Goal: Task Accomplishment & Management: Use online tool/utility

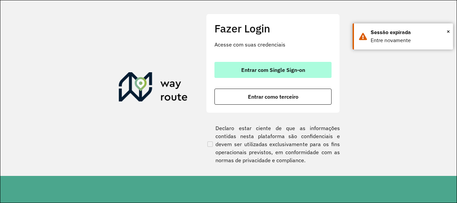
click at [305, 71] on span "Entrar com Single Sign-on" at bounding box center [273, 69] width 64 height 5
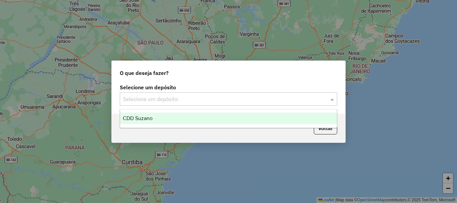
click at [333, 97] on span at bounding box center [333, 99] width 8 height 8
click at [235, 123] on div "CDD Suzano" at bounding box center [228, 118] width 217 height 11
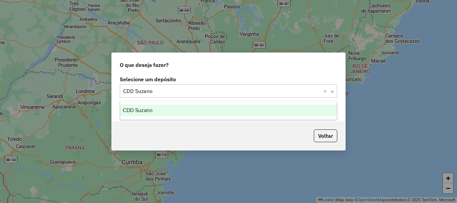
drag, startPoint x: 318, startPoint y: 89, endPoint x: 317, endPoint y: 92, distance: 3.4
click at [317, 90] on input "text" at bounding box center [222, 91] width 198 height 8
click at [243, 112] on div "CDD Suzano" at bounding box center [228, 110] width 217 height 11
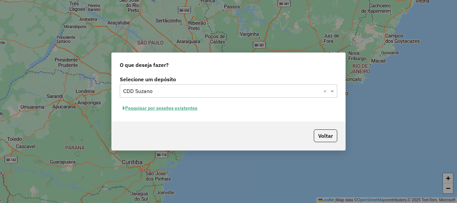
click at [164, 106] on button "Pesquisar por sessões existentes" at bounding box center [160, 108] width 81 height 10
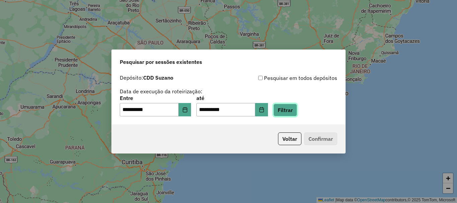
click at [295, 112] on button "Filtrar" at bounding box center [286, 110] width 24 height 13
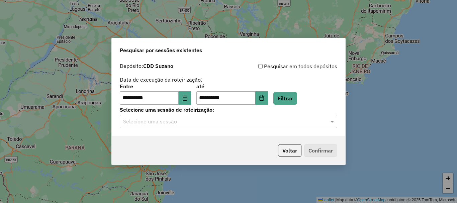
click at [286, 122] on input "text" at bounding box center [222, 122] width 198 height 8
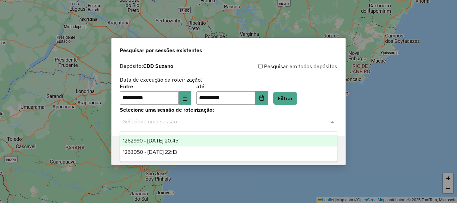
click at [208, 146] on div "1262990 - 10/09/2025 20:45" at bounding box center [228, 140] width 217 height 11
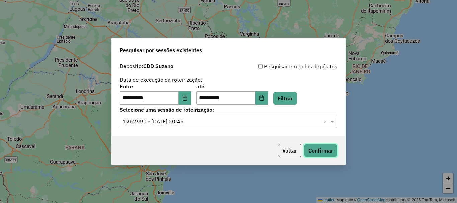
click at [319, 151] on button "Confirmar" at bounding box center [320, 150] width 33 height 13
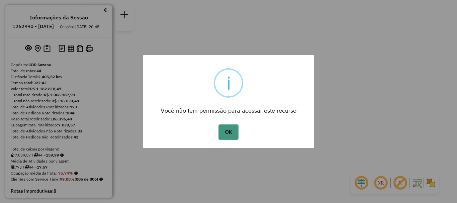
click at [229, 132] on button "OK" at bounding box center [229, 132] width 20 height 15
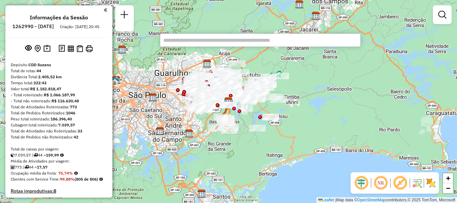
scroll to position [833, 0]
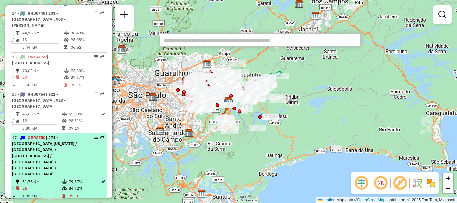
click at [94, 136] on em at bounding box center [96, 138] width 4 height 4
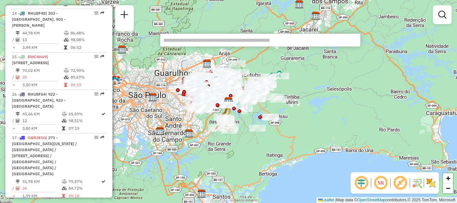
select select "**********"
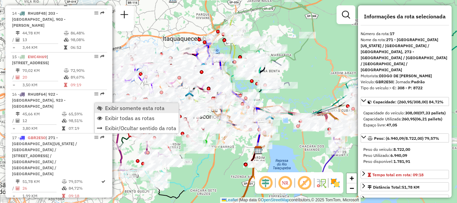
click at [112, 110] on span "Exibir somente esta rota" at bounding box center [135, 107] width 60 height 5
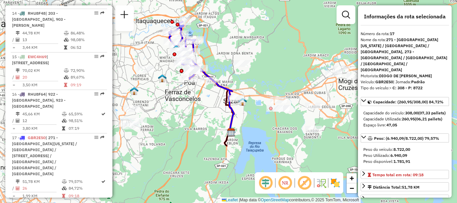
drag, startPoint x: 244, startPoint y: 143, endPoint x: 217, endPoint y: 126, distance: 32.4
click at [217, 126] on div "Janela de atendimento Grade de atendimento Capacidade Transportadoras Veículos …" at bounding box center [228, 101] width 457 height 203
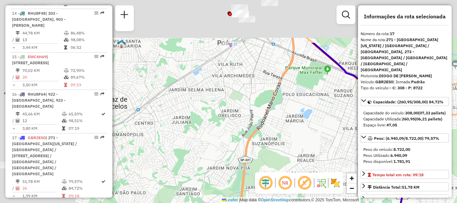
drag, startPoint x: 227, startPoint y: 75, endPoint x: 331, endPoint y: 143, distance: 124.6
click at [334, 143] on div "Janela de atendimento Grade de atendimento Capacidade Transportadoras Veículos …" at bounding box center [228, 101] width 457 height 203
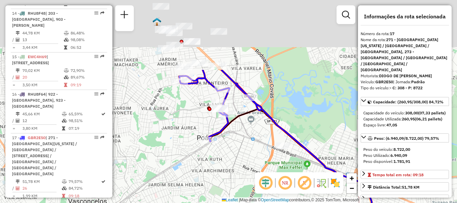
drag, startPoint x: 258, startPoint y: 76, endPoint x: 246, endPoint y: 157, distance: 82.2
click at [242, 163] on div "Janela de atendimento Grade de atendimento Capacidade Transportadoras Veículos …" at bounding box center [228, 101] width 457 height 203
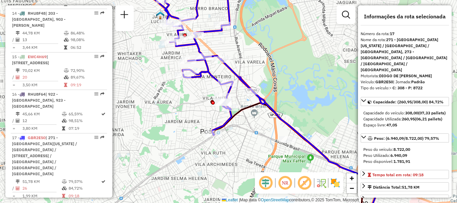
click at [304, 183] on em at bounding box center [305, 183] width 16 height 16
click at [286, 183] on em at bounding box center [285, 183] width 16 height 16
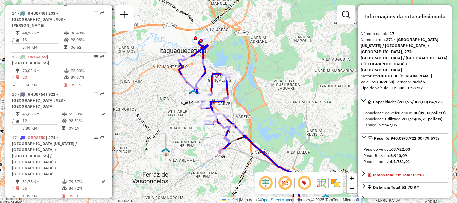
drag, startPoint x: 263, startPoint y: 128, endPoint x: 244, endPoint y: 151, distance: 30.5
click at [244, 151] on div "Janela de atendimento Grade de atendimento Capacidade Transportadoras Veículos …" at bounding box center [228, 101] width 457 height 203
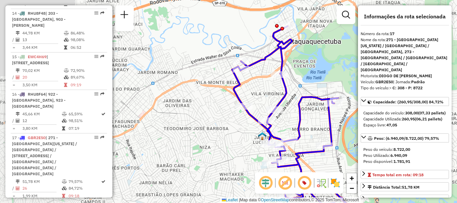
drag, startPoint x: 203, startPoint y: 76, endPoint x: 320, endPoint y: 119, distance: 124.8
click at [320, 119] on div "Janela de atendimento Grade de atendimento Capacidade Transportadoras Veículos …" at bounding box center [228, 101] width 457 height 203
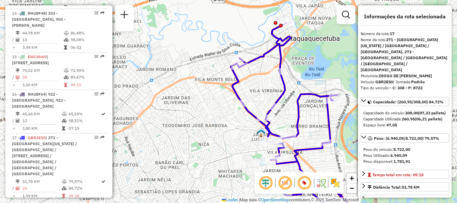
drag, startPoint x: 265, startPoint y: 97, endPoint x: 261, endPoint y: 87, distance: 11.1
click at [261, 91] on div "Janela de atendimento Grade de atendimento Capacidade Transportadoras Veículos …" at bounding box center [228, 101] width 457 height 203
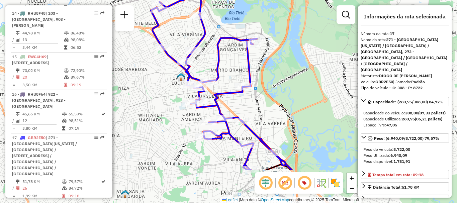
drag, startPoint x: 290, startPoint y: 103, endPoint x: 212, endPoint y: 50, distance: 94.2
click at [212, 50] on div "Janela de atendimento Grade de atendimento Capacidade Transportadoras Veículos …" at bounding box center [228, 101] width 457 height 203
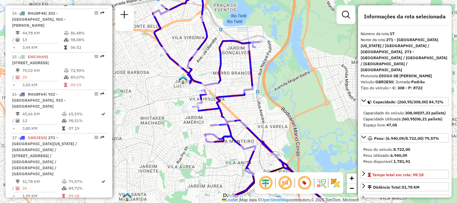
click at [295, 140] on div "Janela de atendimento Grade de atendimento Capacidade Transportadoras Veículos …" at bounding box center [228, 101] width 457 height 203
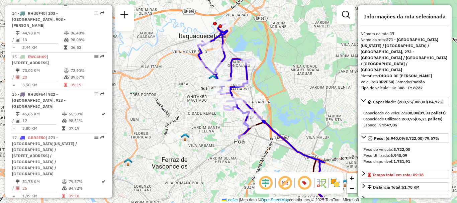
drag, startPoint x: 318, startPoint y: 125, endPoint x: 292, endPoint y: 110, distance: 30.0
click at [292, 110] on div "Janela de atendimento Grade de atendimento Capacidade Transportadoras Veículos …" at bounding box center [228, 101] width 457 height 203
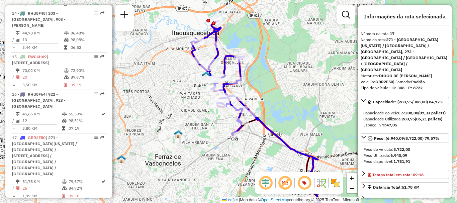
drag, startPoint x: 302, startPoint y: 117, endPoint x: 296, endPoint y: 114, distance: 6.6
click at [296, 114] on div "Janela de atendimento Grade de atendimento Capacidade Transportadoras Veículos …" at bounding box center [228, 101] width 457 height 203
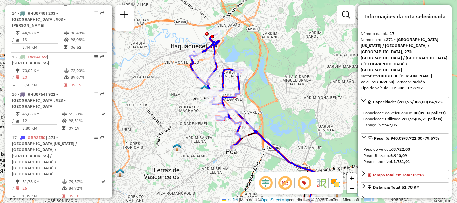
drag, startPoint x: 303, startPoint y: 104, endPoint x: 301, endPoint y: 118, distance: 13.5
click at [301, 118] on div "Janela de atendimento Grade de atendimento Capacidade Transportadoras Veículos …" at bounding box center [228, 101] width 457 height 203
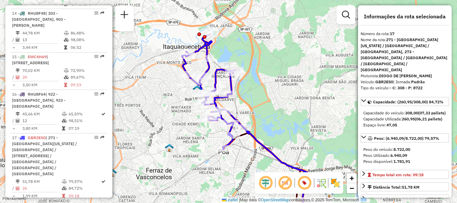
drag, startPoint x: 340, startPoint y: 108, endPoint x: 332, endPoint y: 109, distance: 7.7
click at [332, 109] on div "Janela de atendimento Grade de atendimento Capacidade Transportadoras Veículos …" at bounding box center [228, 101] width 457 height 203
click at [339, 127] on div "Janela de atendimento Grade de atendimento Capacidade Transportadoras Veículos …" at bounding box center [228, 101] width 457 height 203
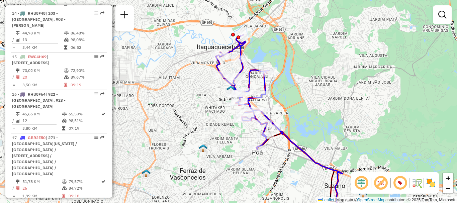
drag, startPoint x: 341, startPoint y: 128, endPoint x: 374, endPoint y: 128, distance: 33.1
click at [374, 128] on div "Janela de atendimento Grade de atendimento Capacidade Transportadoras Veículos …" at bounding box center [228, 101] width 457 height 203
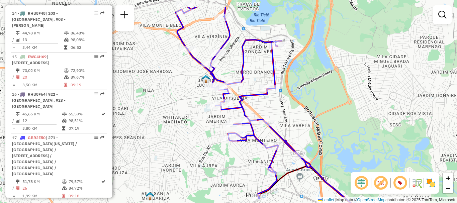
drag, startPoint x: 283, startPoint y: 96, endPoint x: 403, endPoint y: 124, distance: 122.6
click at [403, 124] on div "Janela de atendimento Grade de atendimento Capacidade Transportadoras Veículos …" at bounding box center [228, 101] width 457 height 203
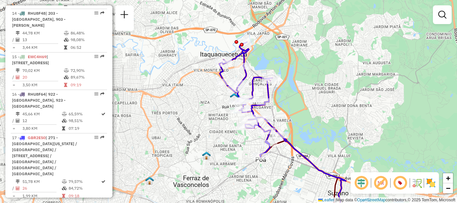
drag, startPoint x: 245, startPoint y: 152, endPoint x: 210, endPoint y: 162, distance: 36.2
click at [210, 162] on div "Janela de atendimento Grade de atendimento Capacidade Transportadoras Veículos …" at bounding box center [228, 101] width 457 height 203
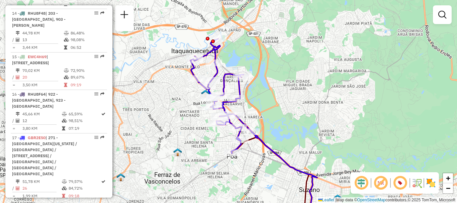
drag, startPoint x: 319, startPoint y: 131, endPoint x: 290, endPoint y: 128, distance: 29.0
click at [290, 128] on div "Janela de atendimento Grade de atendimento Capacidade Transportadoras Veículos …" at bounding box center [228, 101] width 457 height 203
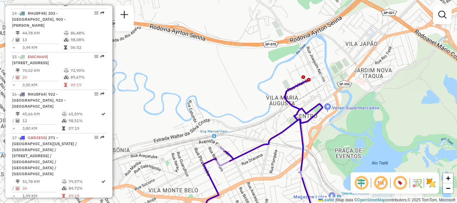
drag, startPoint x: 232, startPoint y: 62, endPoint x: 390, endPoint y: 146, distance: 179.0
click at [390, 146] on div "Janela de atendimento Grade de atendimento Capacidade Transportadoras Veículos …" at bounding box center [228, 101] width 457 height 203
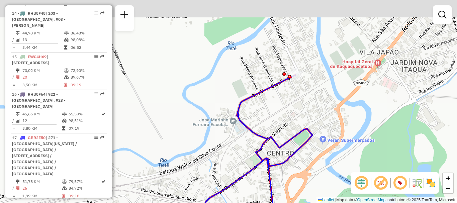
drag, startPoint x: 308, startPoint y: 72, endPoint x: 313, endPoint y: 100, distance: 29.3
click at [313, 100] on div "Janela de atendimento Grade de atendimento Capacidade Transportadoras Veículos …" at bounding box center [228, 101] width 457 height 203
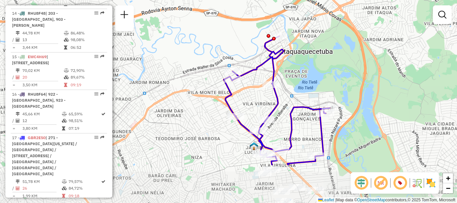
drag, startPoint x: 317, startPoint y: 116, endPoint x: 303, endPoint y: 92, distance: 27.7
click at [303, 92] on div "Janela de atendimento Grade de atendimento Capacidade Transportadoras Veículos …" at bounding box center [228, 101] width 457 height 203
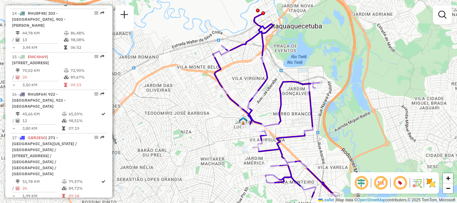
drag, startPoint x: 305, startPoint y: 127, endPoint x: 293, endPoint y: 78, distance: 50.3
click at [293, 78] on div "Janela de atendimento Grade de atendimento Capacidade Transportadoras Veículos …" at bounding box center [228, 101] width 457 height 203
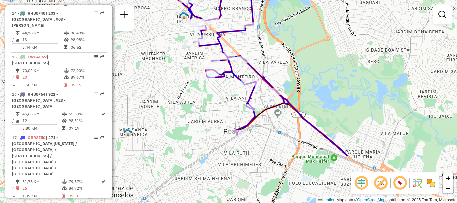
drag, startPoint x: 330, startPoint y: 137, endPoint x: 281, endPoint y: 69, distance: 83.6
click at [281, 69] on div "Janela de atendimento Grade de atendimento Capacidade Transportadoras Veículos …" at bounding box center [228, 101] width 457 height 203
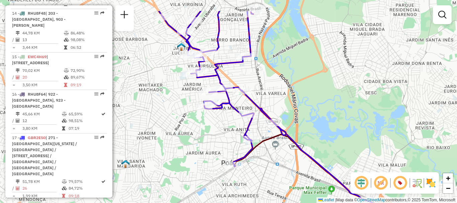
drag, startPoint x: 285, startPoint y: 117, endPoint x: 283, endPoint y: 149, distance: 31.6
click at [283, 149] on div "Janela de atendimento Grade de atendimento Capacidade Transportadoras Veículos …" at bounding box center [228, 101] width 457 height 203
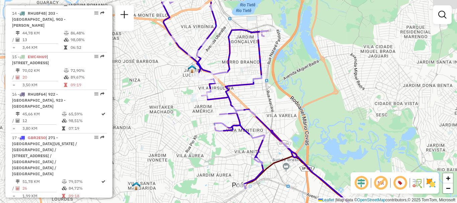
drag, startPoint x: 309, startPoint y: 96, endPoint x: 320, endPoint y: 117, distance: 23.7
click at [320, 117] on div "Janela de atendimento Grade de atendimento Capacidade Transportadoras Veículos …" at bounding box center [228, 101] width 457 height 203
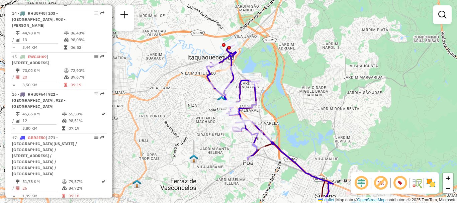
drag, startPoint x: 331, startPoint y: 116, endPoint x: 300, endPoint y: 126, distance: 32.7
click at [299, 126] on div "Janela de atendimento Grade de atendimento Capacidade Transportadoras Veículos …" at bounding box center [228, 101] width 457 height 203
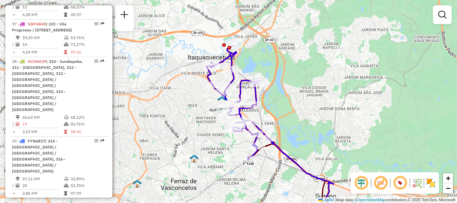
select select "**********"
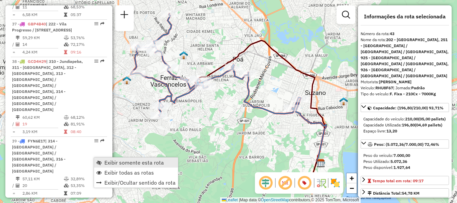
click at [126, 162] on span "Exibir somente esta rota" at bounding box center [134, 162] width 60 height 5
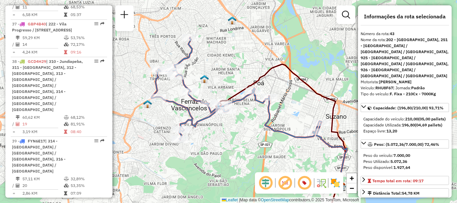
drag, startPoint x: 196, startPoint y: 125, endPoint x: 216, endPoint y: 149, distance: 31.6
click at [216, 149] on div "Janela de atendimento Grade de atendimento Capacidade Transportadoras Veículos …" at bounding box center [228, 101] width 457 height 203
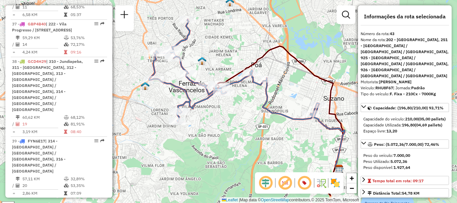
drag, startPoint x: 235, startPoint y: 159, endPoint x: 233, endPoint y: 145, distance: 14.6
click at [233, 145] on div "Janela de atendimento Grade de atendimento Capacidade Transportadoras Veículos …" at bounding box center [228, 101] width 457 height 203
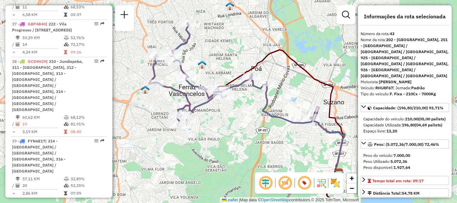
click at [316, 45] on div "Janela de atendimento Grade de atendimento Capacidade Transportadoras Veículos …" at bounding box center [228, 101] width 457 height 203
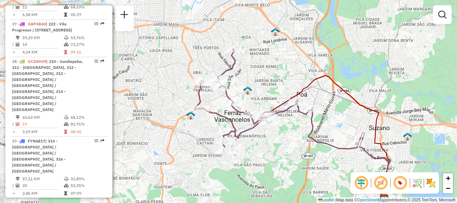
drag, startPoint x: 288, startPoint y: 163, endPoint x: 334, endPoint y: 188, distance: 52.3
click at [334, 188] on div "Janela de atendimento Grade de atendimento Capacidade Transportadoras Veículos …" at bounding box center [228, 101] width 457 height 203
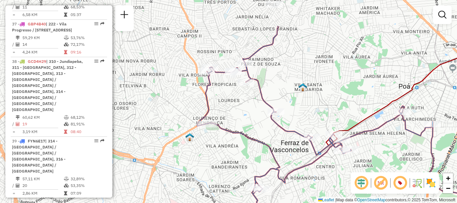
drag, startPoint x: 250, startPoint y: 66, endPoint x: 303, endPoint y: 107, distance: 67.4
click at [303, 107] on div "Janela de atendimento Grade de atendimento Capacidade Transportadoras Veículos …" at bounding box center [228, 101] width 457 height 203
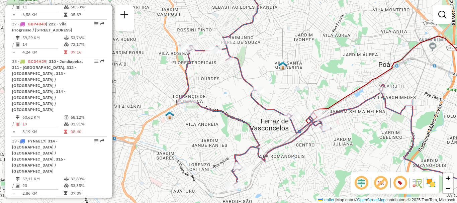
drag, startPoint x: 284, startPoint y: 75, endPoint x: 264, endPoint y: 53, distance: 29.6
click at [264, 53] on div "Janela de atendimento Grade de atendimento Capacidade Transportadoras Veículos …" at bounding box center [228, 101] width 457 height 203
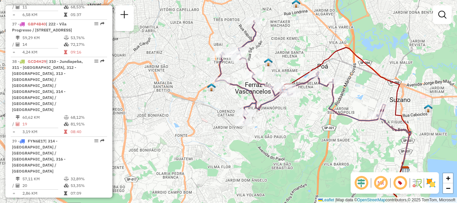
drag, startPoint x: 324, startPoint y: 125, endPoint x: 309, endPoint y: 125, distance: 15.1
click at [309, 125] on div "Janela de atendimento Grade de atendimento Capacidade Transportadoras Veículos …" at bounding box center [228, 101] width 457 height 203
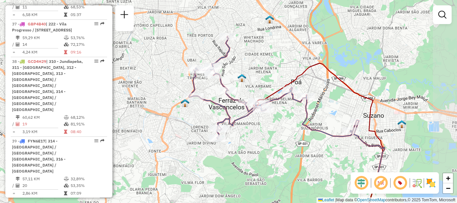
drag, startPoint x: 338, startPoint y: 145, endPoint x: 312, endPoint y: 161, distance: 30.9
click at [312, 161] on div "Janela de atendimento Grade de atendimento Capacidade Transportadoras Veículos …" at bounding box center [228, 101] width 457 height 203
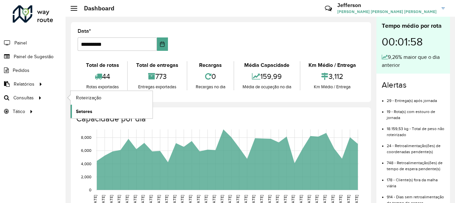
click at [85, 110] on span "Setores" at bounding box center [84, 111] width 16 height 7
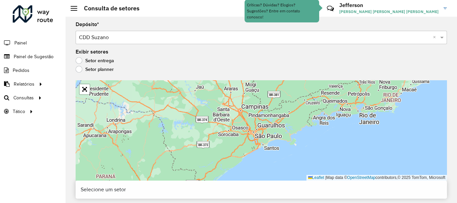
click at [79, 70] on label "Setor planner" at bounding box center [95, 69] width 38 height 7
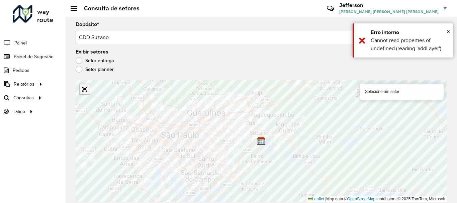
click at [84, 88] on link "Abrir mapa em tela cheia" at bounding box center [85, 89] width 10 height 10
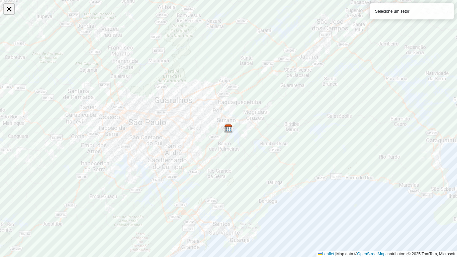
click at [7, 10] on link "Abrir mapa em tela cheia" at bounding box center [9, 9] width 10 height 10
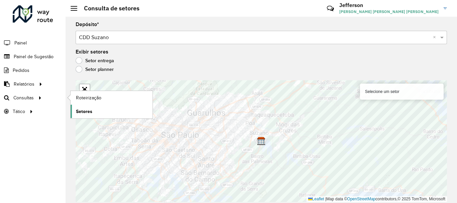
click at [93, 111] on link "Setores" at bounding box center [112, 111] width 82 height 13
click at [86, 111] on span "Setores" at bounding box center [84, 111] width 16 height 7
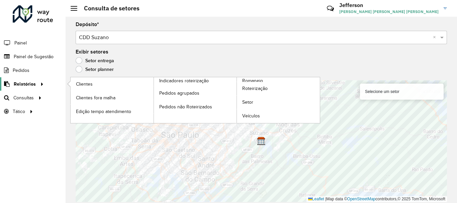
click at [38, 84] on icon at bounding box center [41, 84] width 6 height 10
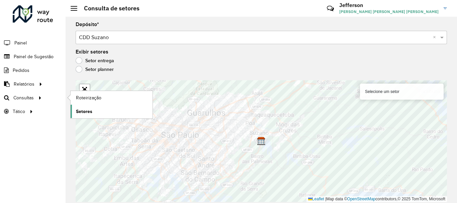
click at [82, 111] on span "Setores" at bounding box center [84, 111] width 16 height 7
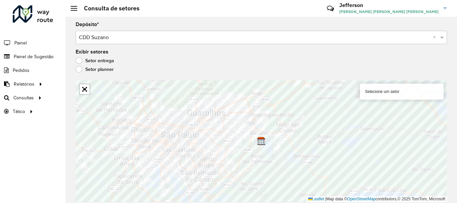
click at [80, 62] on label "Setor entrega" at bounding box center [95, 60] width 39 height 7
click at [79, 70] on label "Setor planner" at bounding box center [95, 69] width 38 height 7
click at [85, 92] on link "Abrir mapa em tela cheia" at bounding box center [85, 89] width 10 height 10
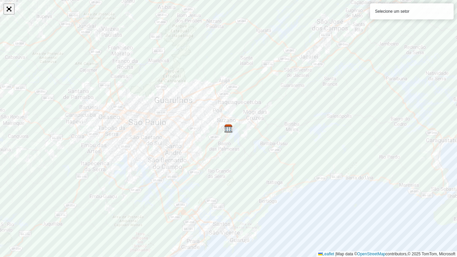
click at [10, 11] on link "Abrir mapa em tela cheia" at bounding box center [9, 9] width 10 height 10
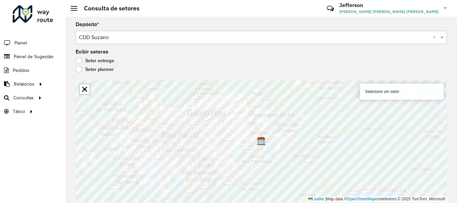
drag, startPoint x: 79, startPoint y: 60, endPoint x: 87, endPoint y: 71, distance: 13.4
click at [79, 60] on label "Setor entrega" at bounding box center [95, 60] width 39 height 7
click at [79, 68] on label "Setor planner" at bounding box center [95, 69] width 38 height 7
click at [77, 61] on label "Setor entrega" at bounding box center [95, 60] width 39 height 7
click at [86, 90] on link "Abrir mapa em tela cheia" at bounding box center [85, 89] width 10 height 10
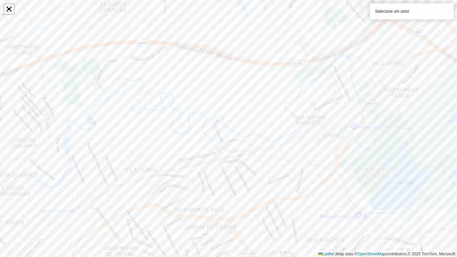
click at [12, 6] on link "Abrir mapa em tela cheia" at bounding box center [9, 9] width 10 height 10
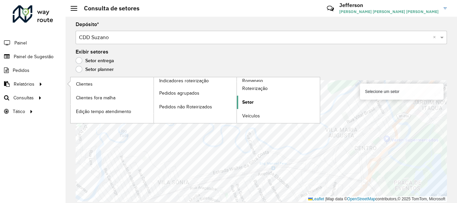
click at [252, 100] on span "Setor" at bounding box center [247, 102] width 11 height 7
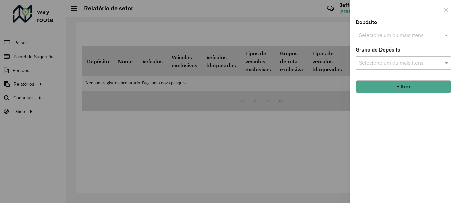
click at [432, 37] on input "text" at bounding box center [401, 36] width 86 height 8
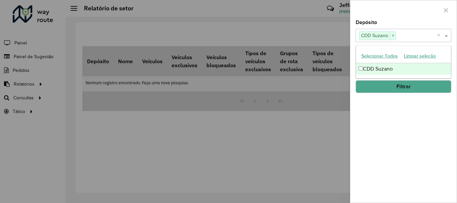
click at [446, 35] on span at bounding box center [447, 35] width 8 height 8
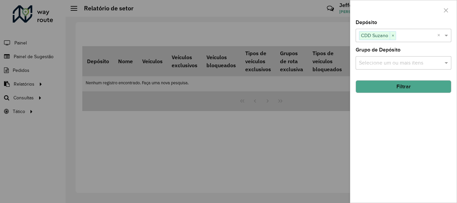
click at [406, 64] on input "text" at bounding box center [401, 63] width 86 height 8
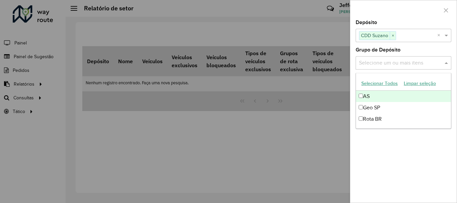
click at [382, 83] on button "Selecionar Todos" at bounding box center [380, 83] width 43 height 10
click at [430, 47] on div "Depósito Selecione um ou mais itens CDD Suzano × × Grupo de Depósito Selecione …" at bounding box center [404, 111] width 106 height 183
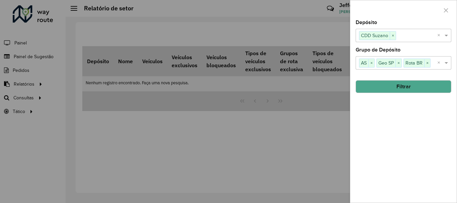
click at [420, 87] on button "Filtrar" at bounding box center [404, 86] width 96 height 13
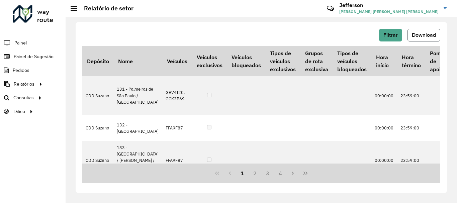
click at [426, 35] on span "Download" at bounding box center [424, 35] width 24 height 6
